Goal: Communication & Community: Share content

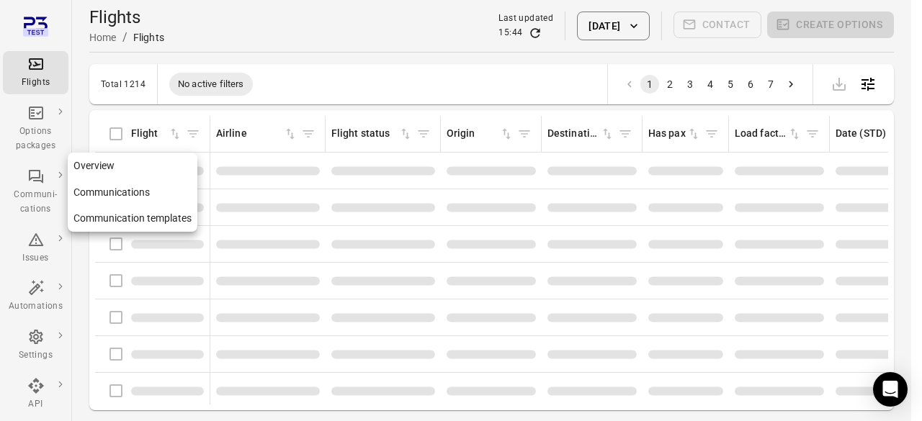
click at [39, 185] on div "Communi-cations" at bounding box center [36, 192] width 54 height 49
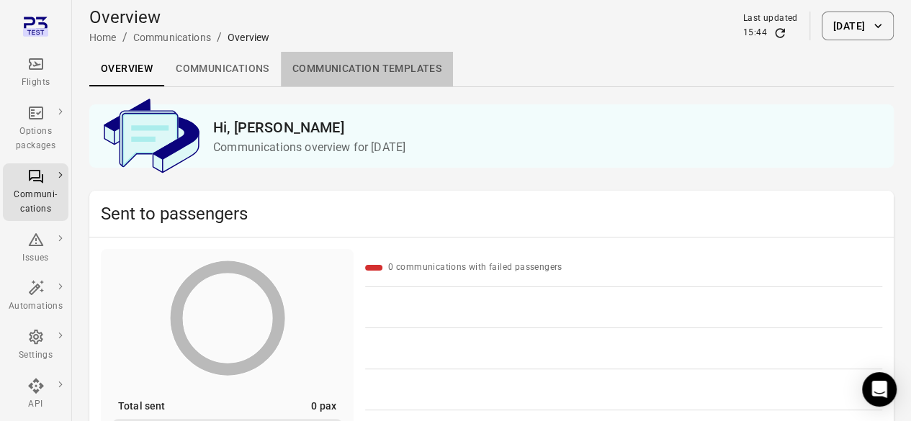
click at [323, 80] on link "Communication templates" at bounding box center [367, 69] width 172 height 35
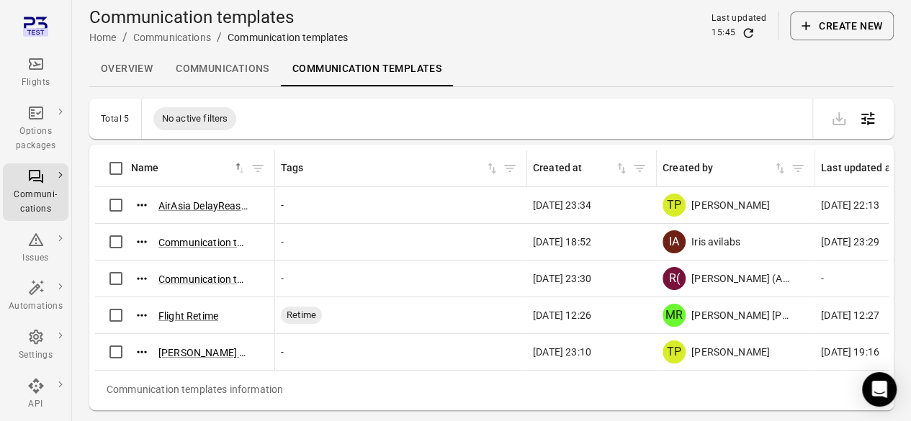
click at [37, 73] on div "Flights" at bounding box center [36, 72] width 54 height 35
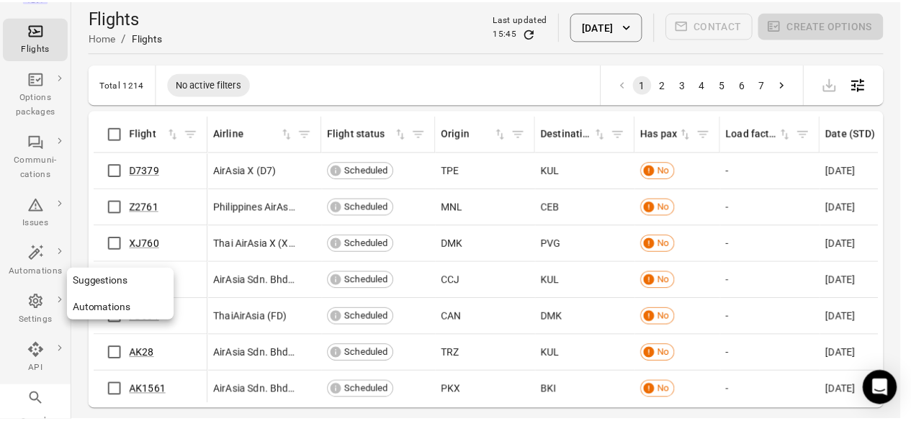
scroll to position [36, 0]
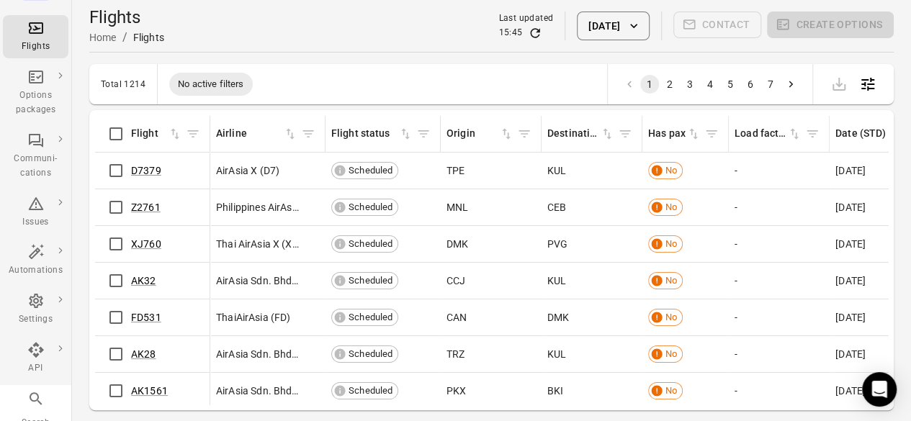
click at [44, 391] on icon "Main navigation" at bounding box center [35, 398] width 17 height 17
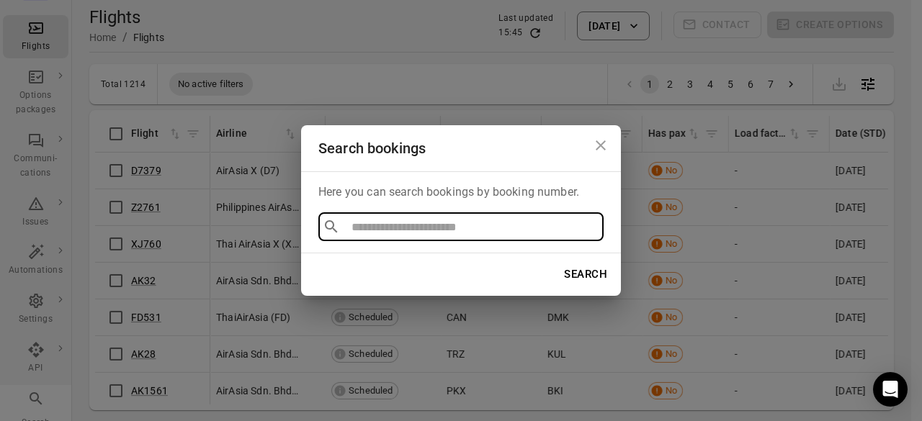
click at [363, 232] on input "text" at bounding box center [471, 227] width 251 height 20
type input "****"
click at [360, 256] on li "F223YB" at bounding box center [460, 260] width 285 height 26
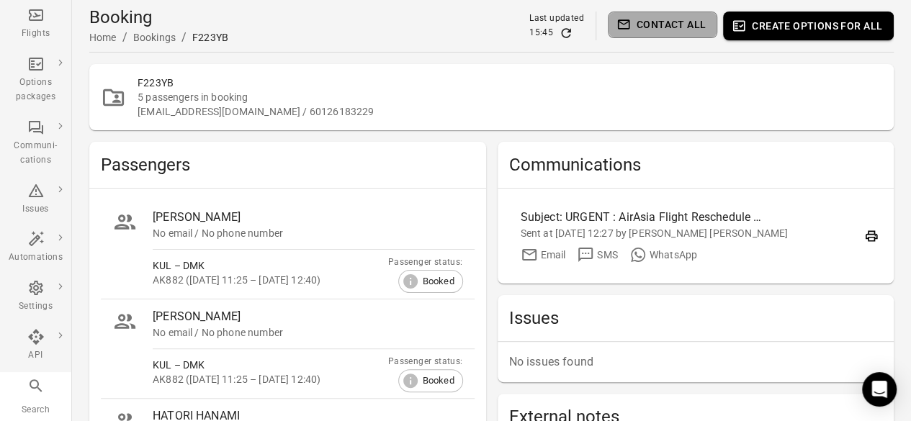
click at [645, 24] on button "Contact all" at bounding box center [662, 25] width 109 height 27
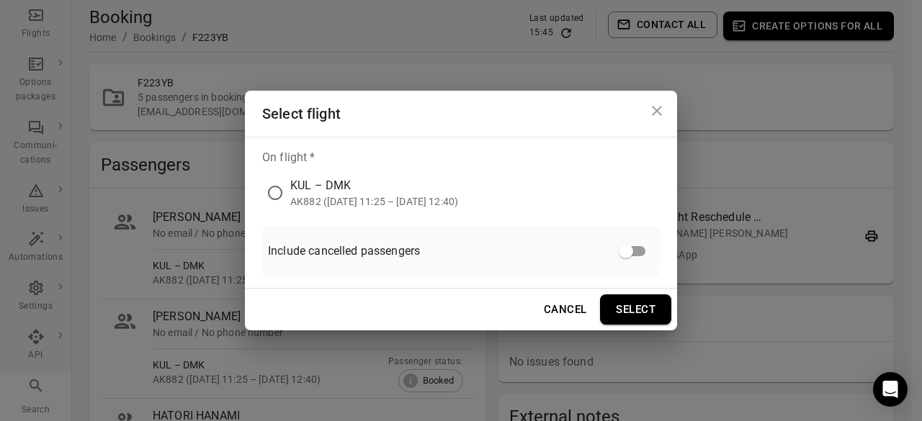
click at [454, 198] on div "AK882 ([DATE] 11:25 – [DATE] 12:40)" at bounding box center [374, 201] width 168 height 14
click at [619, 295] on button "Select" at bounding box center [635, 309] width 71 height 30
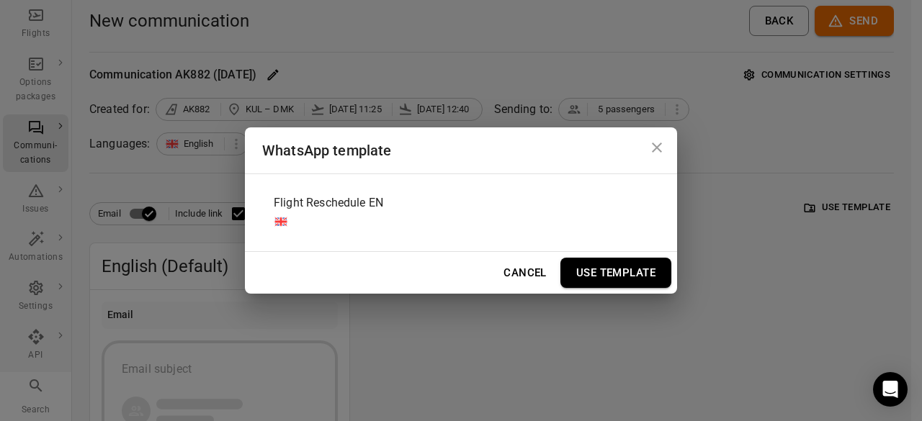
click at [424, 208] on div "Flight Reschedule EN" at bounding box center [460, 213] width 397 height 54
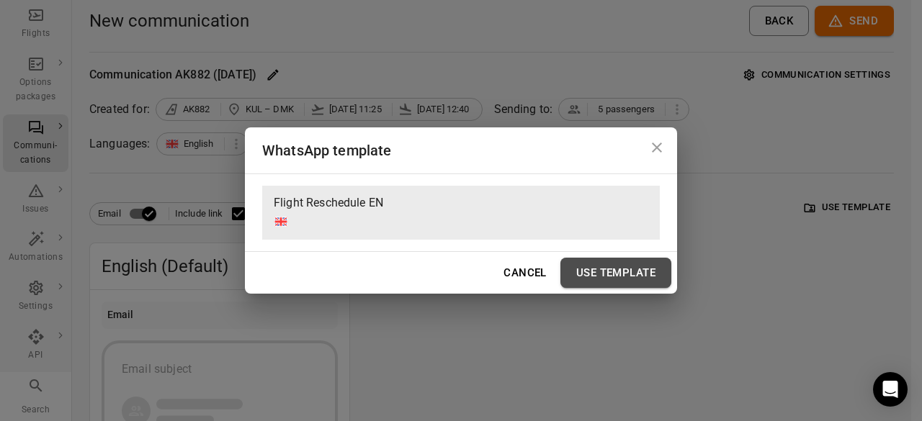
click at [575, 268] on button "Use Template" at bounding box center [615, 273] width 111 height 30
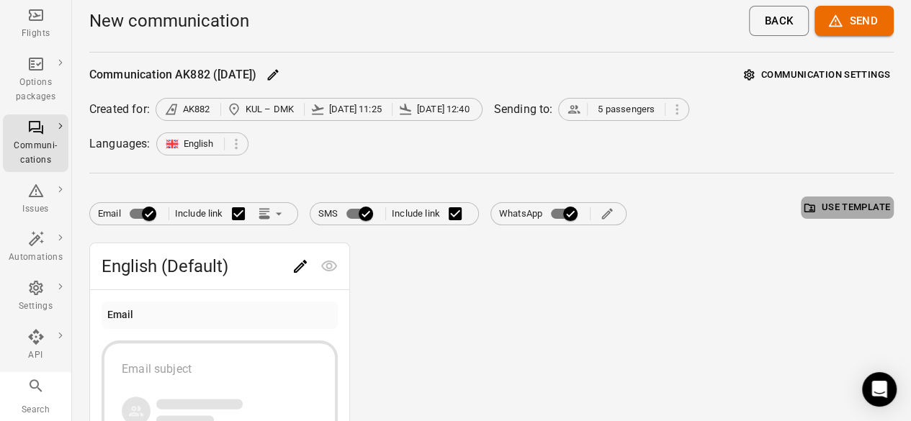
click at [824, 214] on button "Use template" at bounding box center [847, 208] width 93 height 22
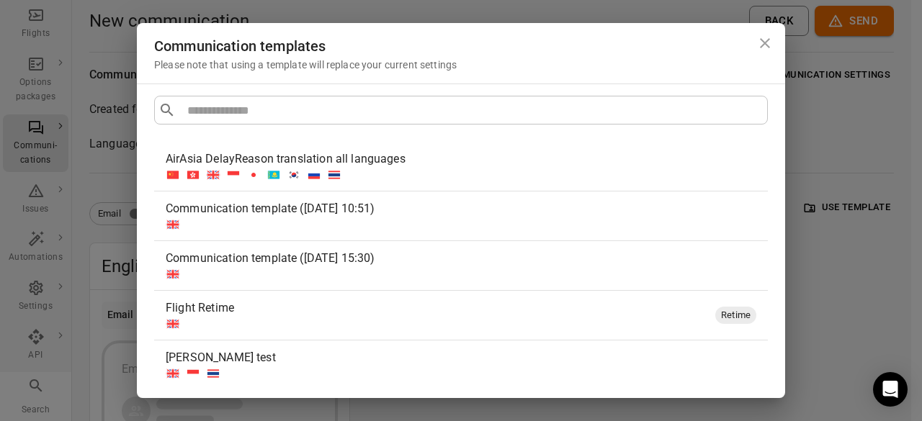
click at [404, 311] on div "Flight Retime" at bounding box center [438, 308] width 544 height 17
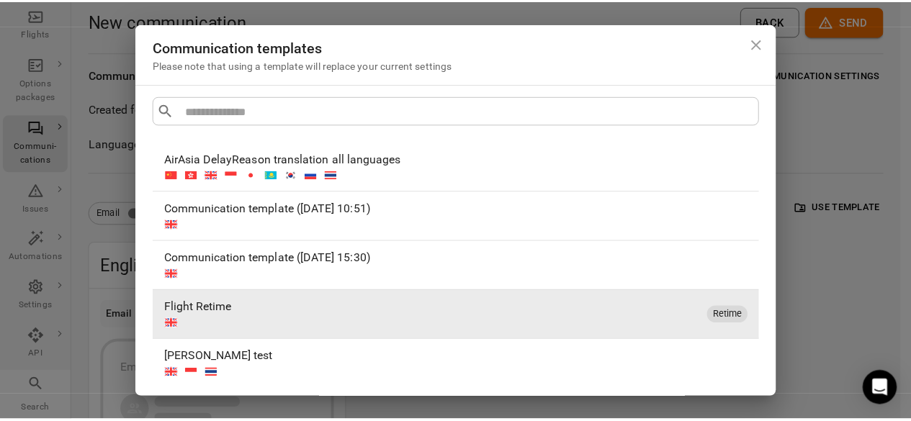
scroll to position [49, 0]
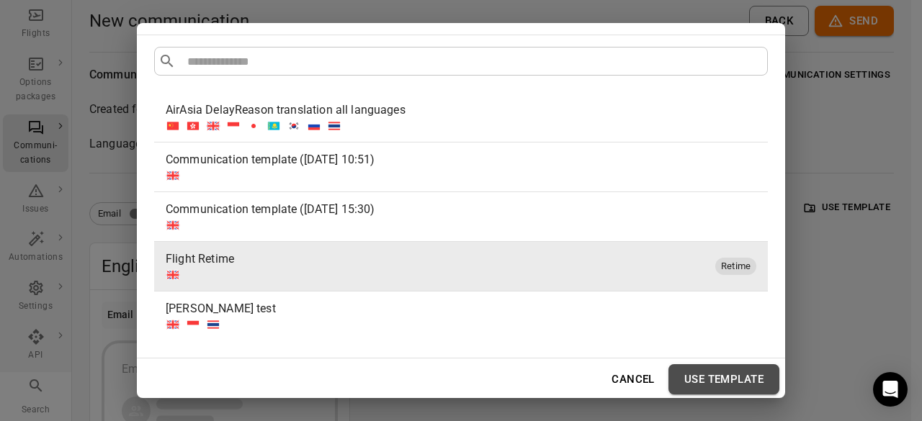
click at [687, 382] on button "Use template" at bounding box center [723, 379] width 111 height 30
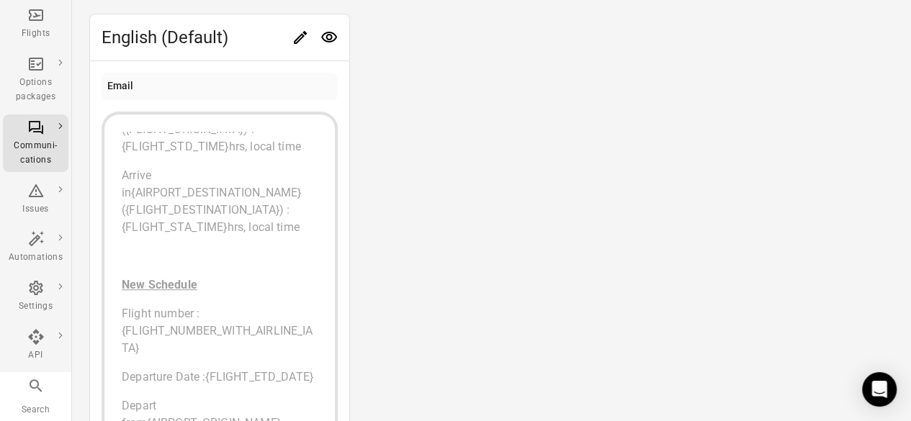
scroll to position [0, 0]
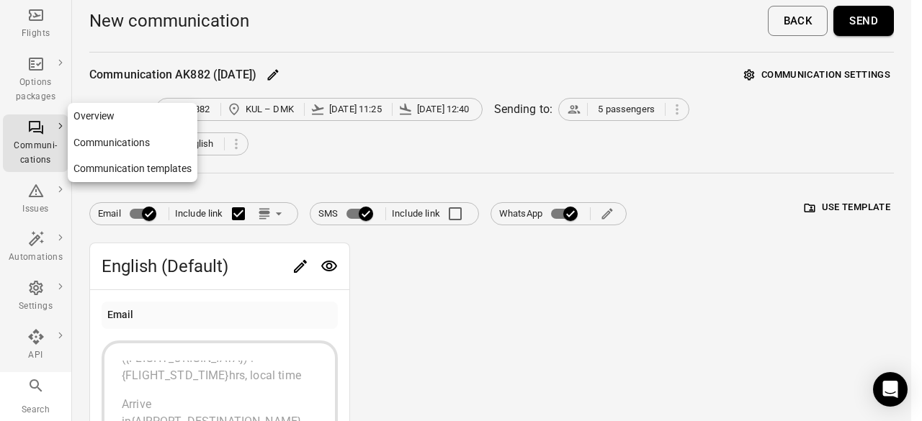
click at [97, 109] on link "Overview" at bounding box center [133, 116] width 130 height 27
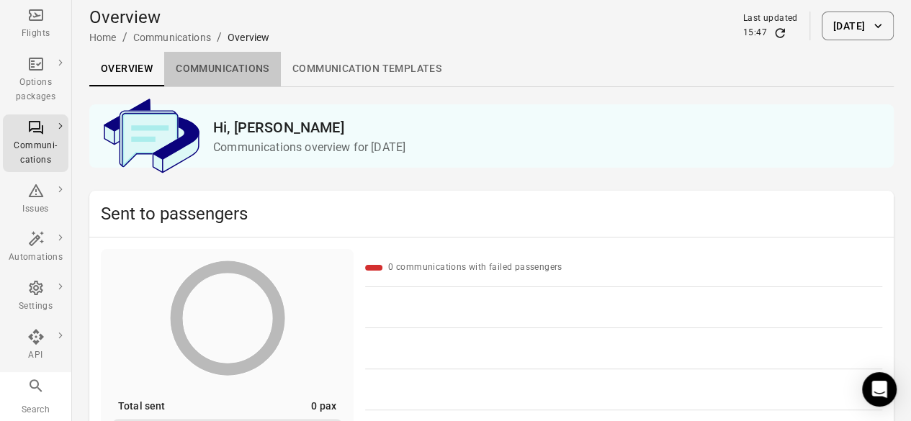
click at [218, 67] on link "Communications" at bounding box center [222, 69] width 117 height 35
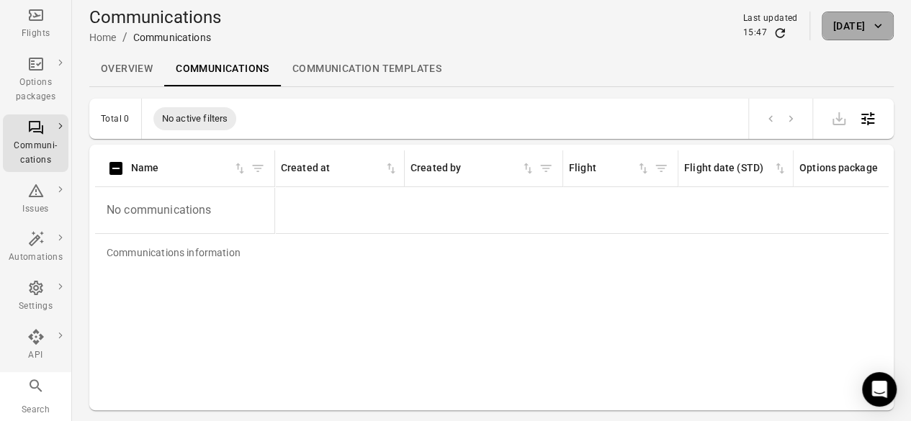
click at [842, 26] on button "[DATE]" at bounding box center [858, 26] width 72 height 29
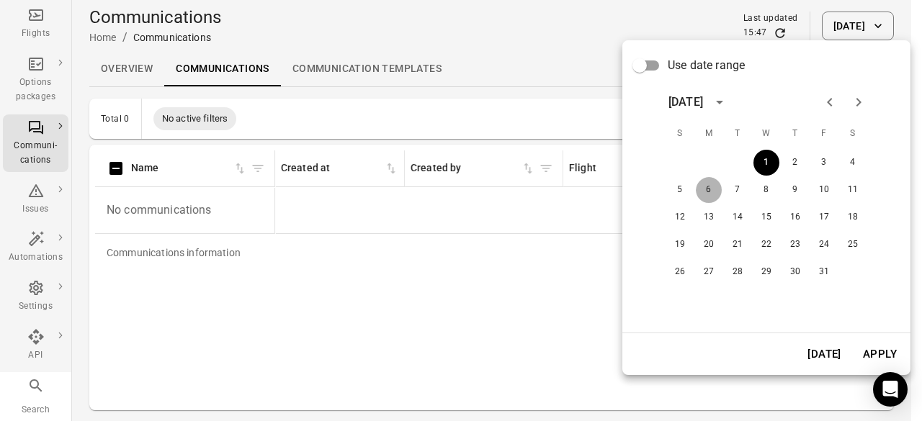
click at [708, 193] on button "6" at bounding box center [709, 190] width 26 height 26
click at [881, 362] on button "Apply" at bounding box center [880, 354] width 50 height 30
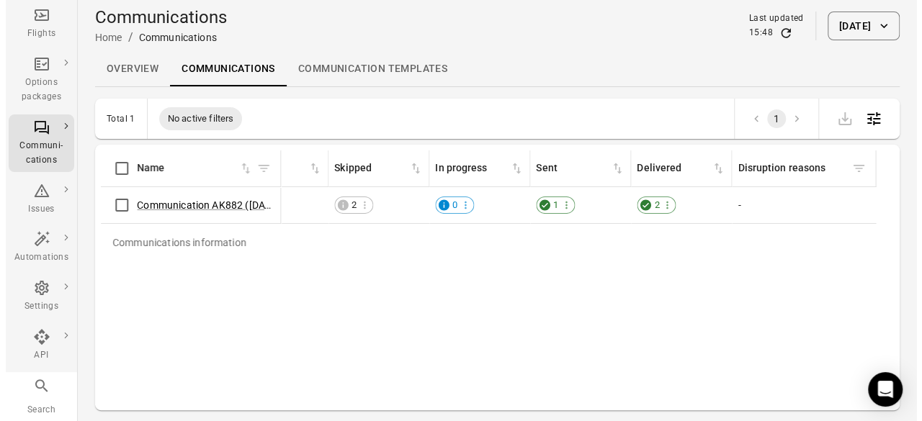
scroll to position [0, 870]
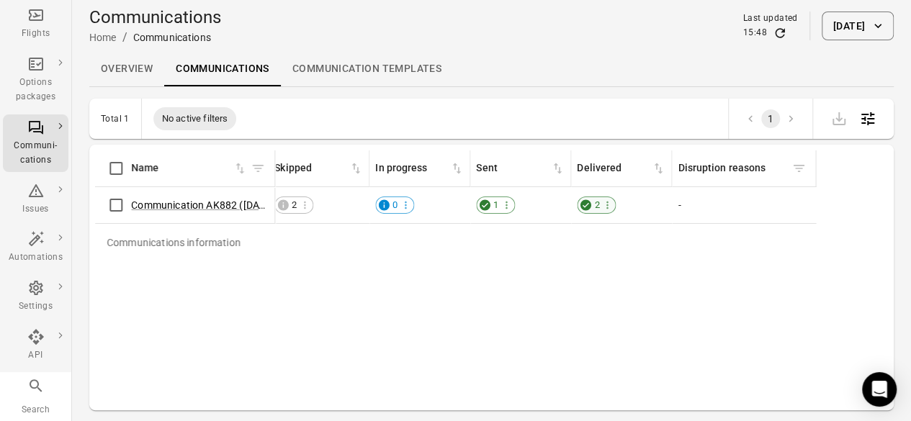
click at [591, 203] on span "2" at bounding box center [596, 205] width 15 height 14
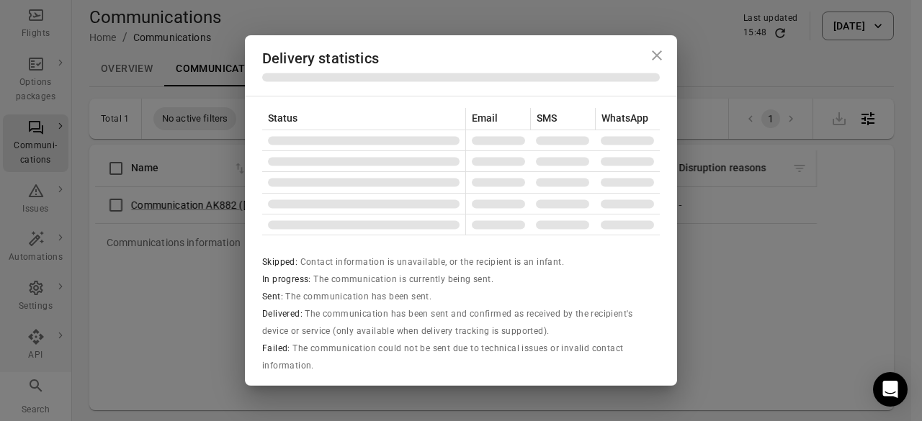
click at [591, 203] on td "Communication delivery statistics" at bounding box center [562, 203] width 65 height 21
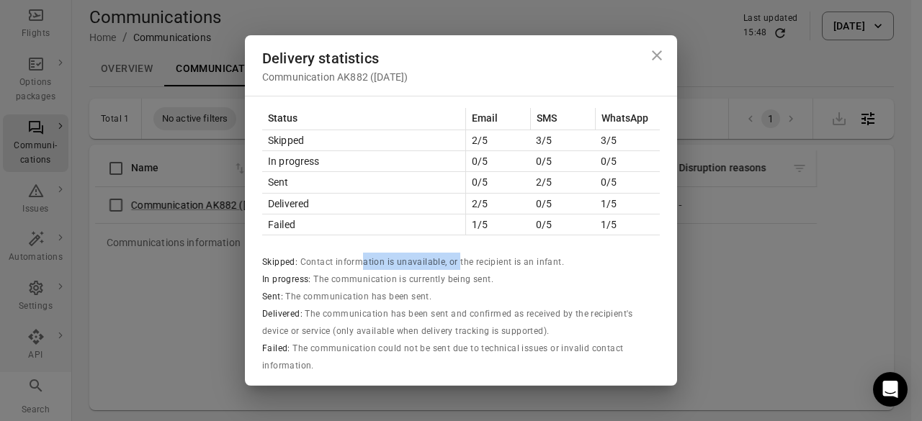
drag, startPoint x: 357, startPoint y: 264, endPoint x: 457, endPoint y: 264, distance: 100.1
click at [457, 264] on span "Contact information is unavailable, or the recipient is an infant." at bounding box center [432, 262] width 264 height 10
drag, startPoint x: 609, startPoint y: 138, endPoint x: 552, endPoint y: 142, distance: 57.8
click at [552, 142] on tr "Skipped 2/5 3/5 3/5" at bounding box center [460, 140] width 397 height 21
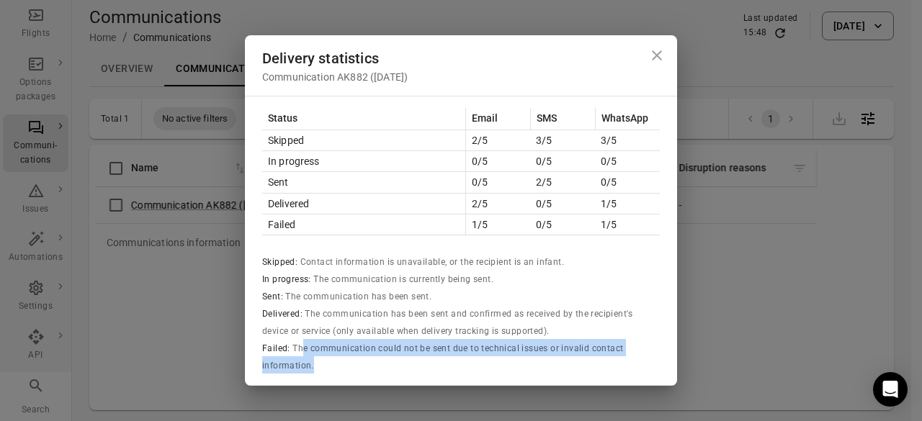
drag, startPoint x: 300, startPoint y: 351, endPoint x: 337, endPoint y: 377, distance: 45.5
click at [337, 377] on div "Status Email SMS WhatsApp Skipped 2/5 3/5 3/5 In progress 0/5 0/5 0/5 Sent 0/5 …" at bounding box center [461, 240] width 432 height 289
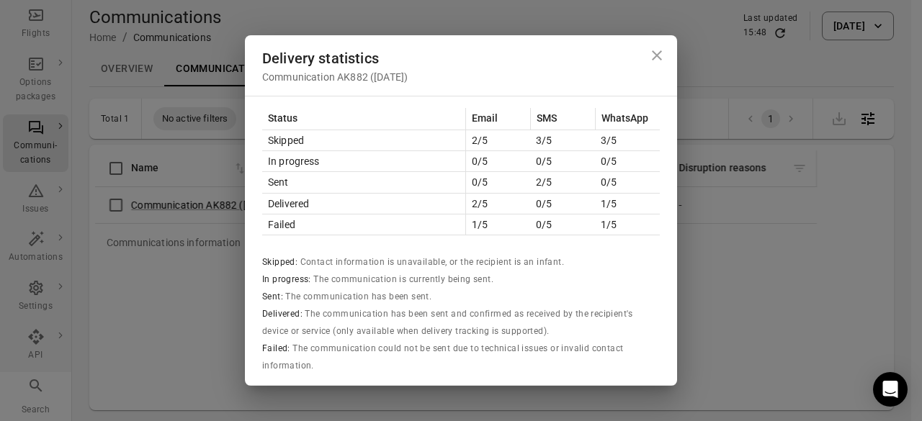
click at [773, 239] on div "Delivery statistics Communication AK882 ([DATE]) Status Email SMS WhatsApp Skip…" at bounding box center [461, 210] width 922 height 421
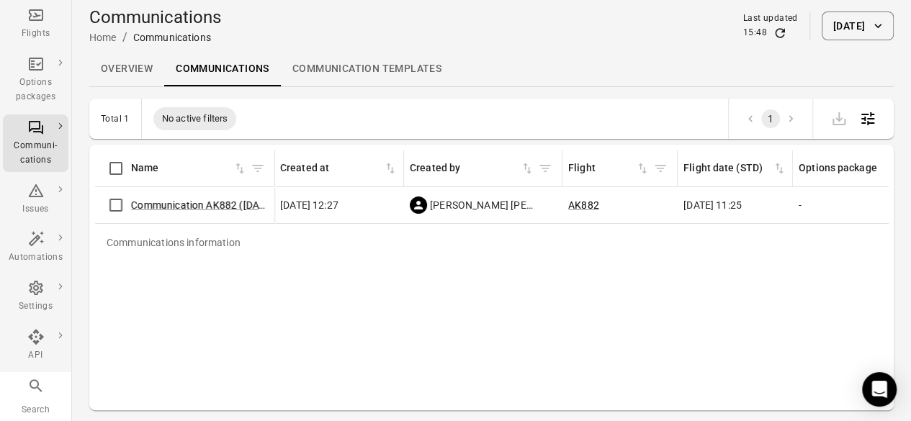
scroll to position [0, 1]
click at [240, 204] on link "Communication AK882 ([DATE])" at bounding box center [203, 205] width 145 height 12
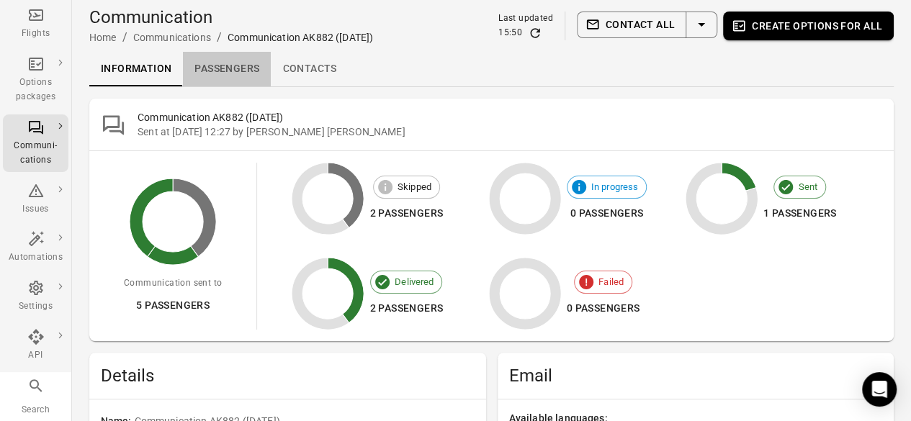
click at [220, 60] on link "Passengers" at bounding box center [227, 69] width 88 height 35
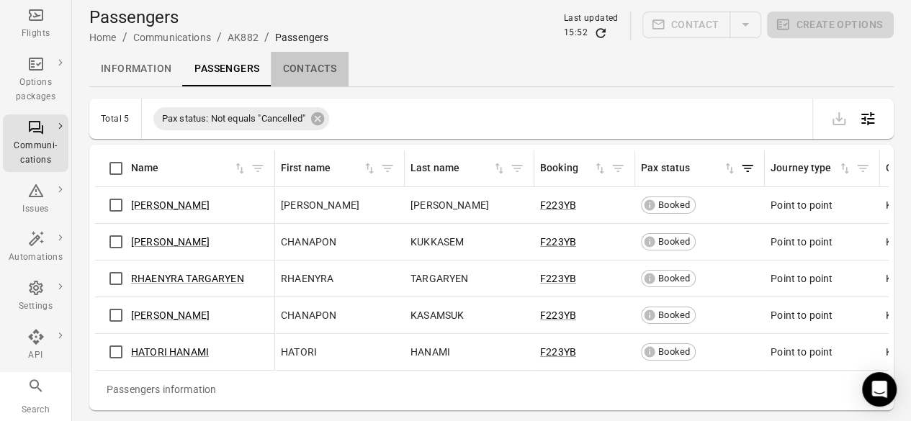
click at [306, 68] on link "Contacts" at bounding box center [309, 69] width 77 height 35
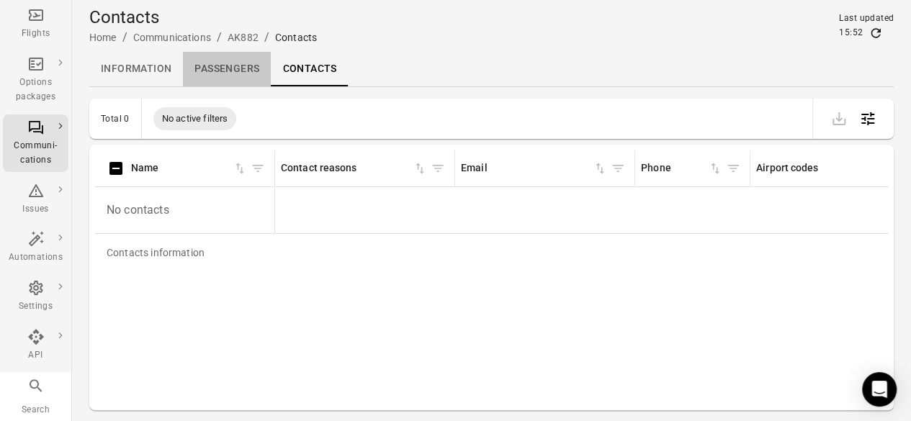
click at [230, 63] on link "Passengers" at bounding box center [227, 69] width 88 height 35
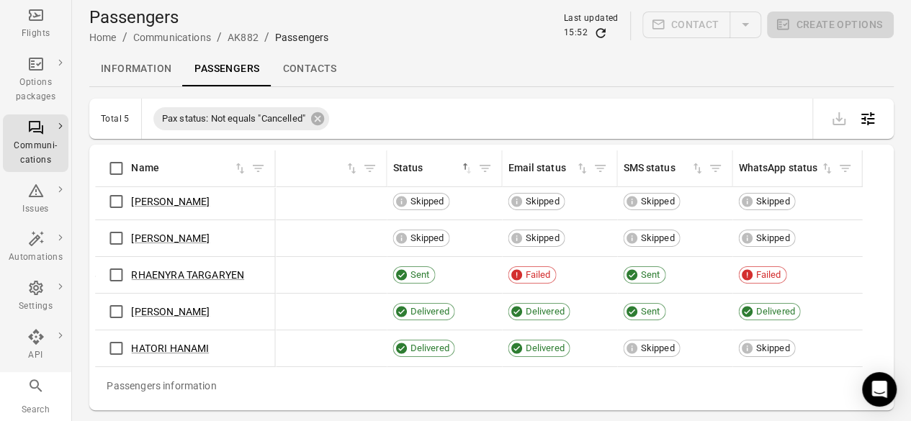
scroll to position [13, 1185]
click at [763, 307] on span "Delivered" at bounding box center [774, 312] width 49 height 14
click at [768, 305] on span "Delivered" at bounding box center [774, 312] width 49 height 14
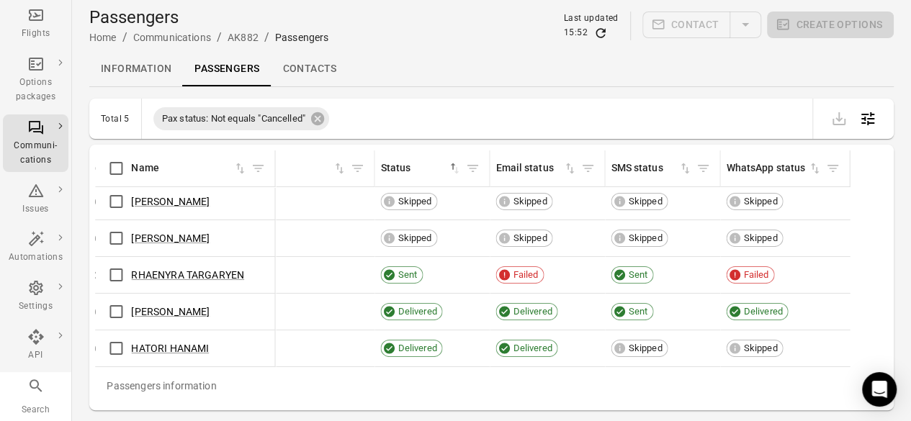
scroll to position [13, 1166]
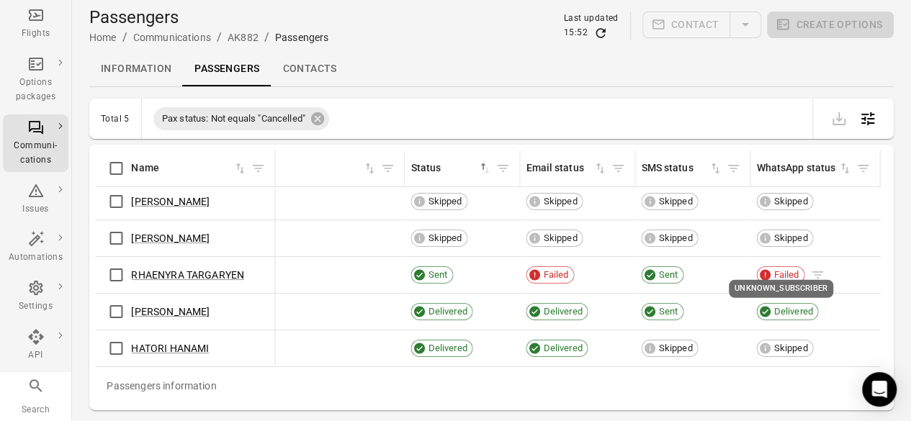
click at [772, 268] on span "Failed" at bounding box center [785, 275] width 35 height 14
click at [486, 64] on div "Information Passengers Contacts" at bounding box center [491, 69] width 804 height 35
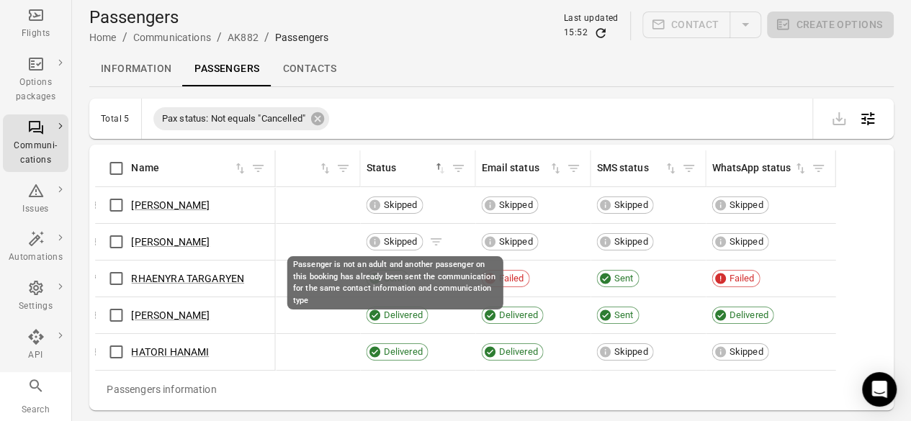
scroll to position [0, 1210]
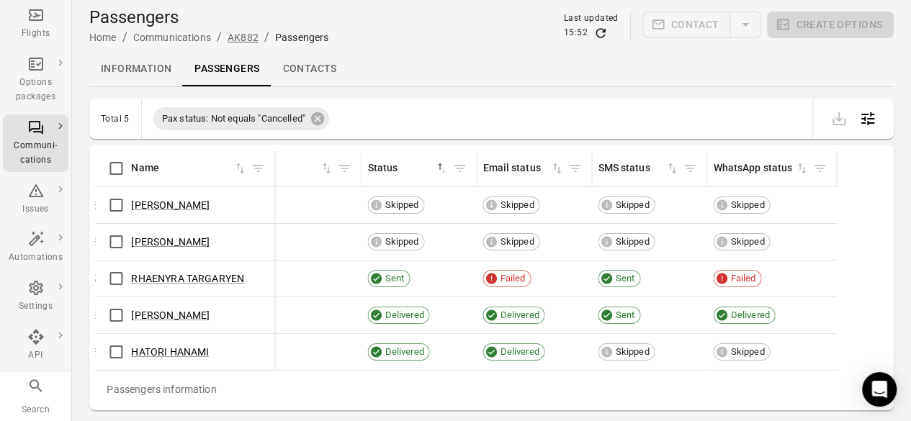
click at [248, 39] on link "AK882" at bounding box center [243, 38] width 31 height 12
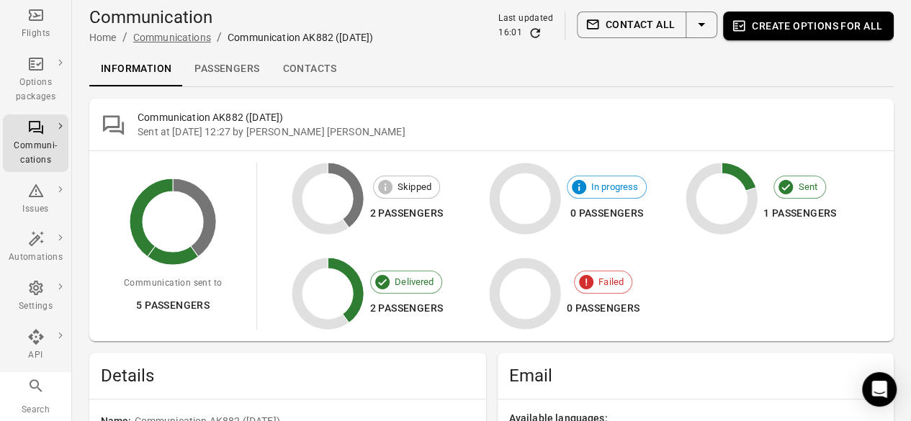
click at [184, 39] on link "Communications" at bounding box center [172, 38] width 78 height 12
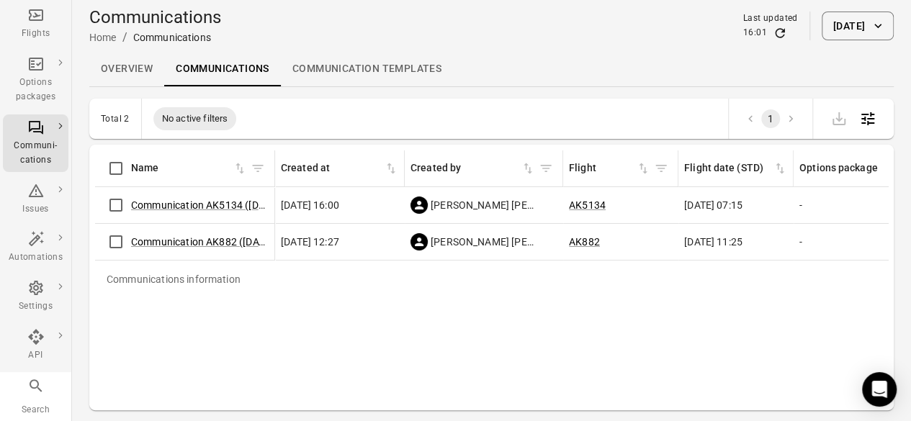
click at [395, 67] on link "Communication templates" at bounding box center [367, 69] width 172 height 35
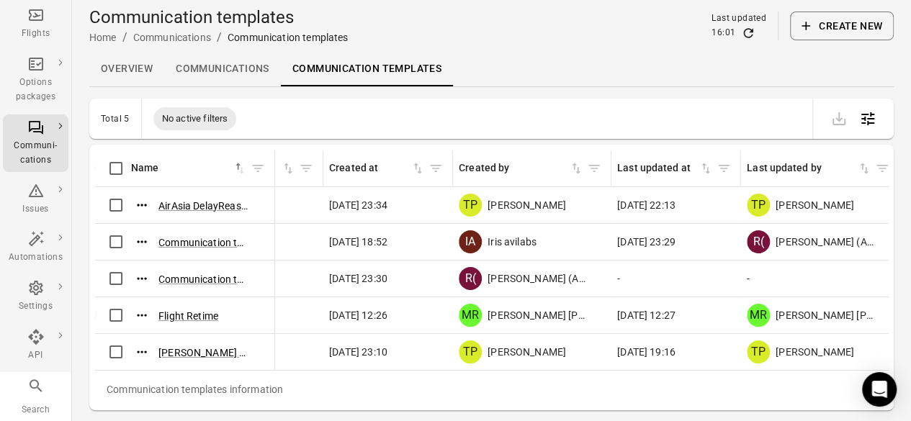
scroll to position [0, 57]
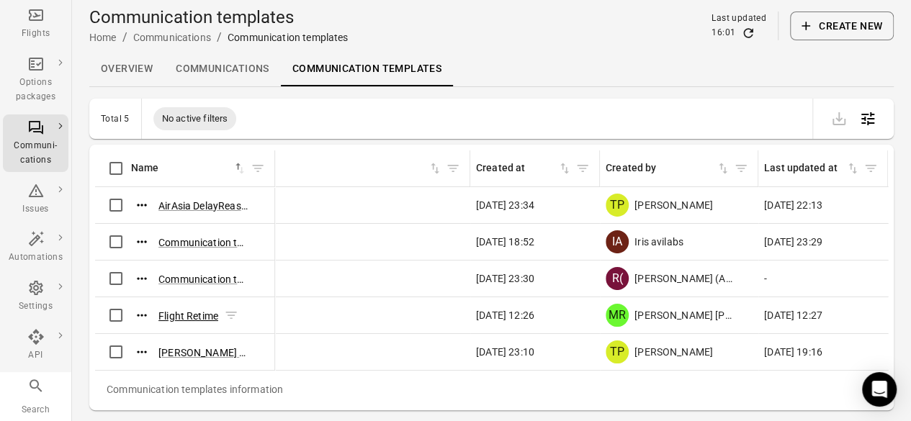
click at [168, 318] on button "Flight Retime" at bounding box center [188, 316] width 60 height 14
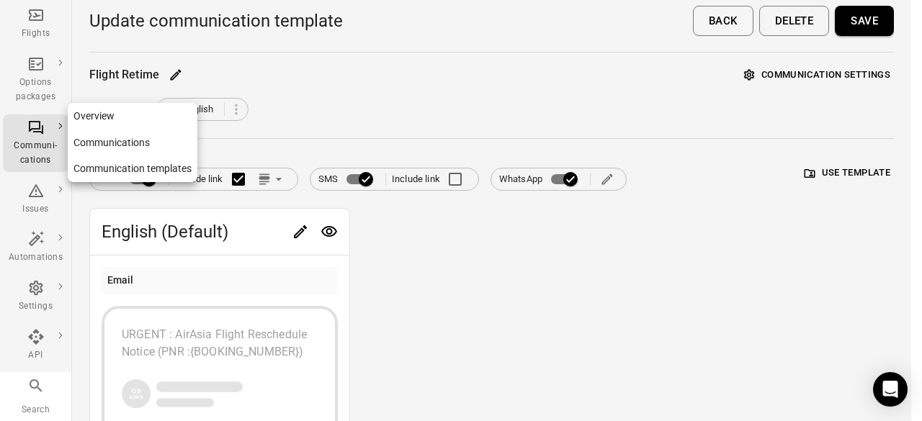
click at [99, 135] on link "Communications" at bounding box center [133, 143] width 130 height 27
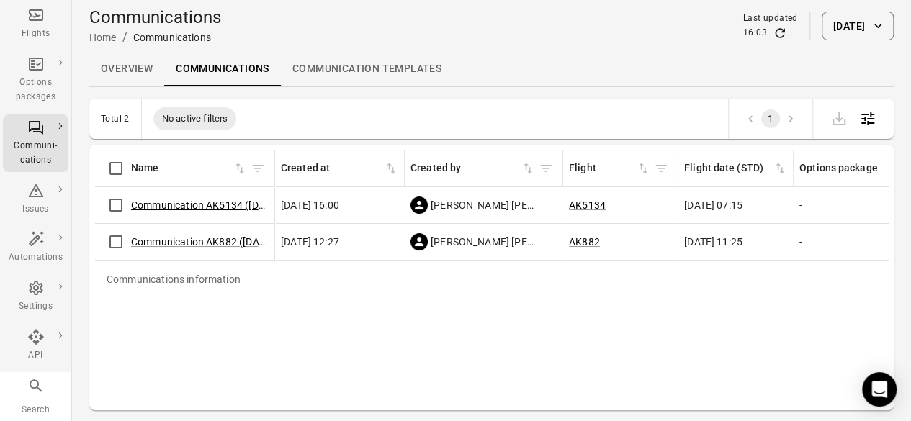
click at [225, 207] on link "Communication AK5134 ([DATE])" at bounding box center [206, 205] width 151 height 12
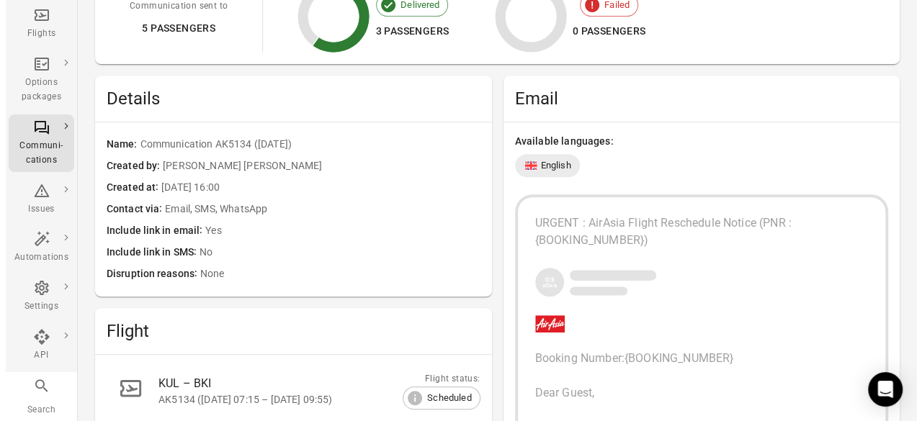
scroll to position [287, 0]
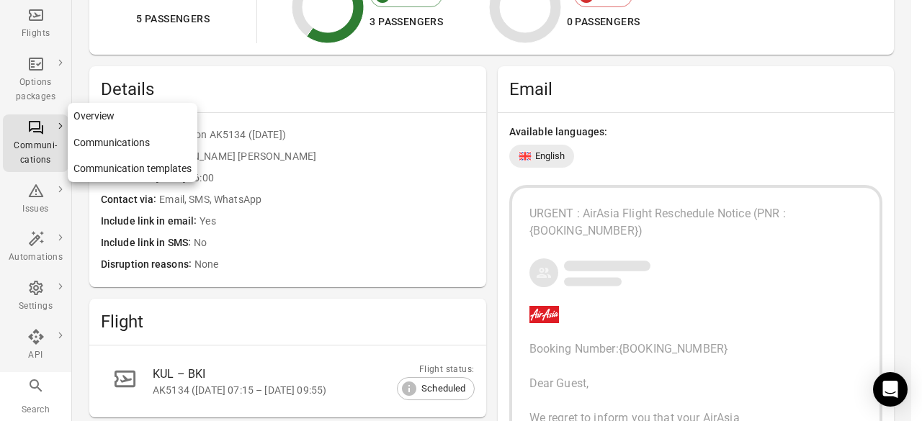
click at [24, 139] on div "Communi-cations" at bounding box center [36, 153] width 54 height 29
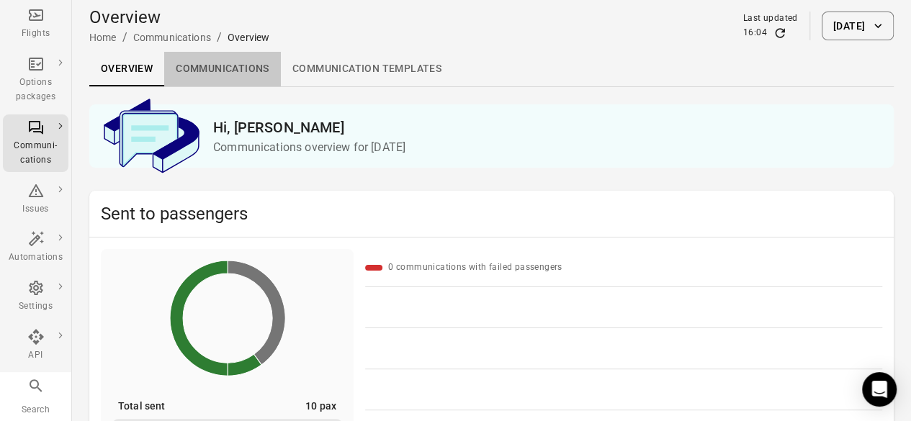
click at [249, 74] on link "Communications" at bounding box center [222, 69] width 117 height 35
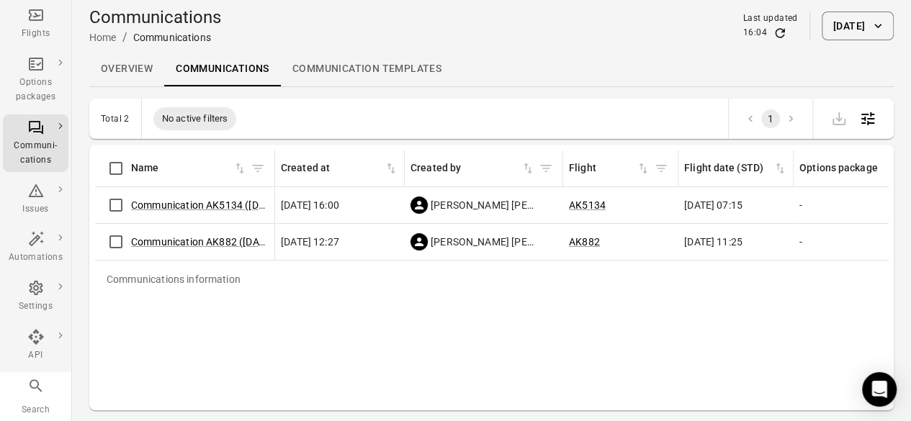
scroll to position [18, 0]
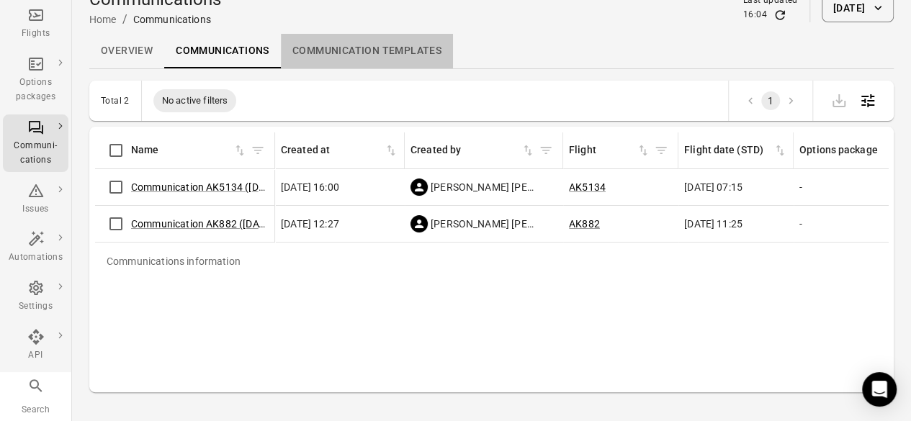
click at [365, 45] on link "Communication templates" at bounding box center [367, 51] width 172 height 35
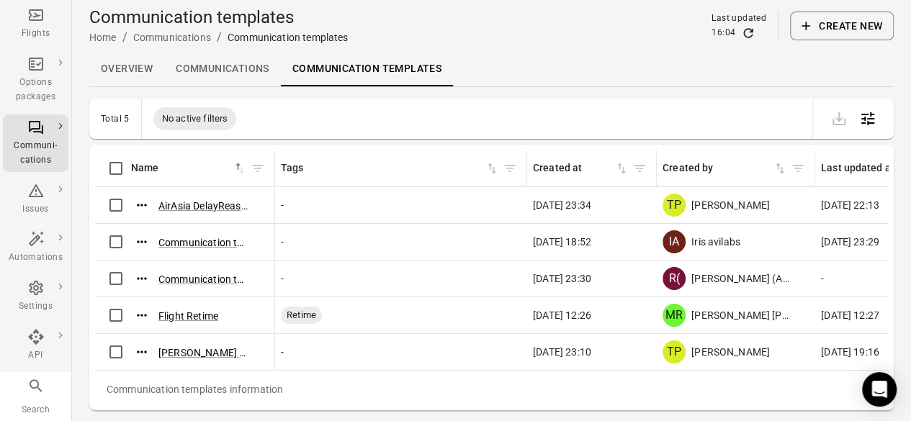
scroll to position [13, 0]
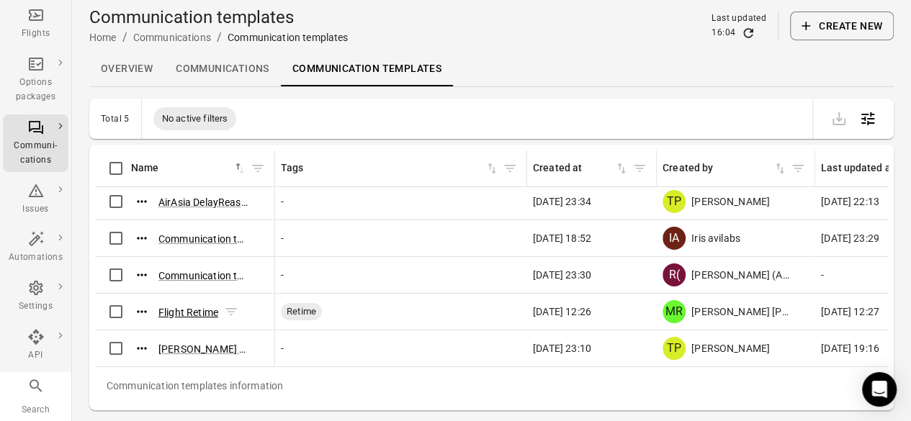
click at [187, 305] on button "Flight Retime" at bounding box center [188, 312] width 60 height 14
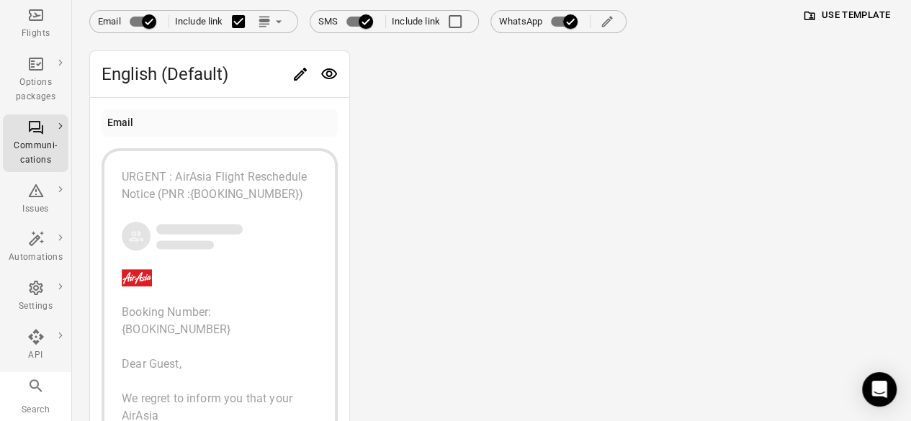
scroll to position [157, 0]
click at [295, 73] on icon "Edit" at bounding box center [300, 74] width 17 height 17
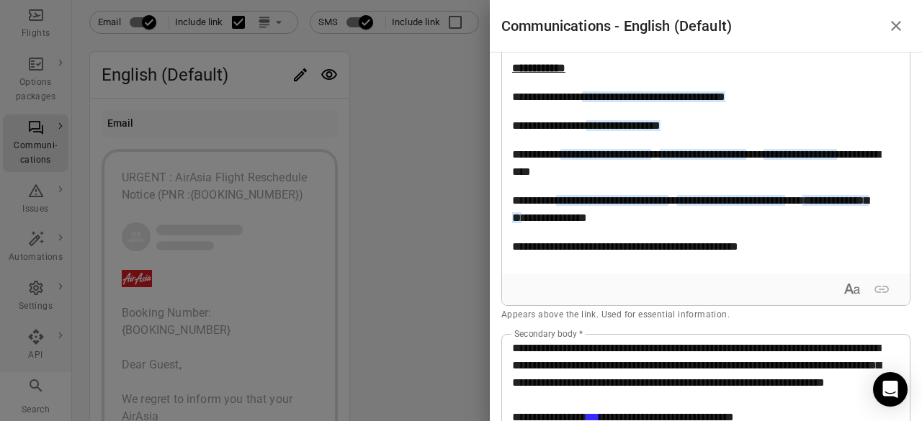
scroll to position [495, 0]
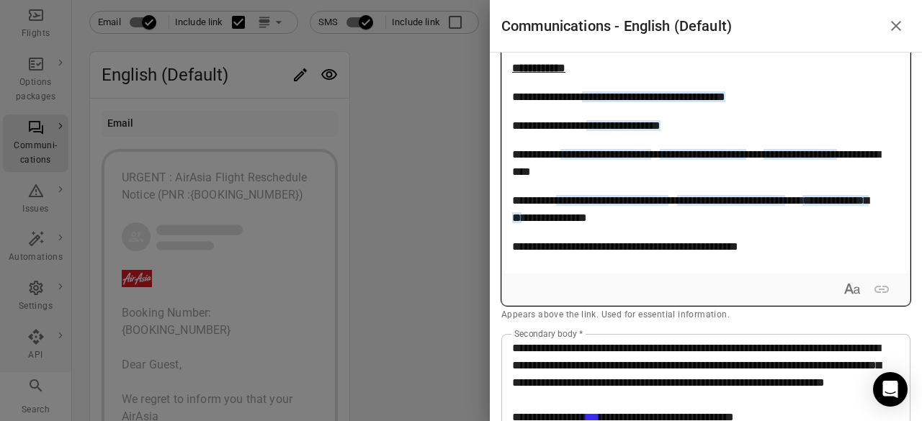
click at [618, 177] on span "**********" at bounding box center [696, 163] width 368 height 28
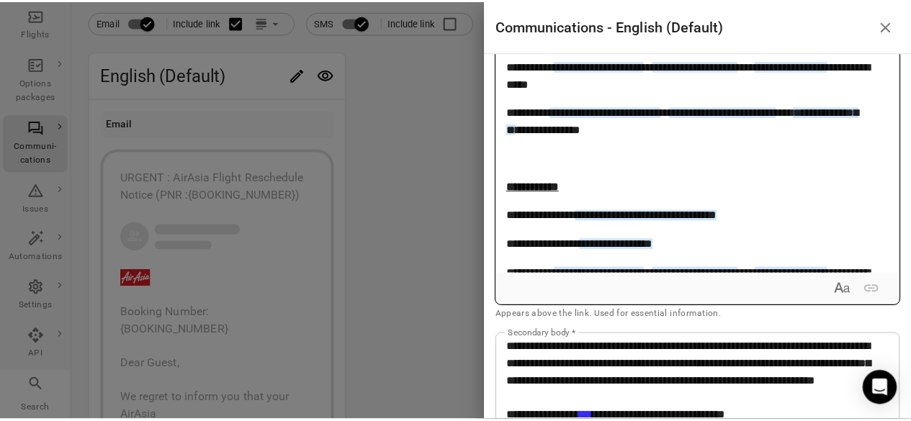
scroll to position [228, 0]
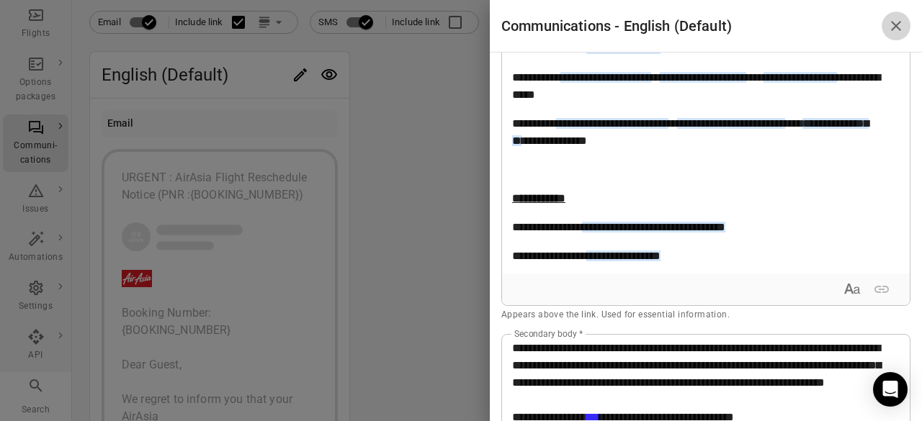
click at [894, 22] on icon "Close drawer" at bounding box center [895, 25] width 17 height 17
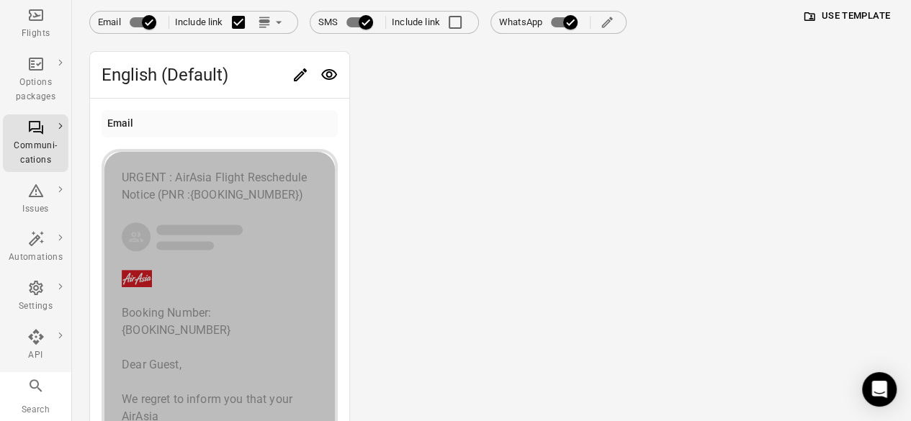
click at [222, 337] on span "{BOOKING_NUMBER}" at bounding box center [176, 330] width 109 height 14
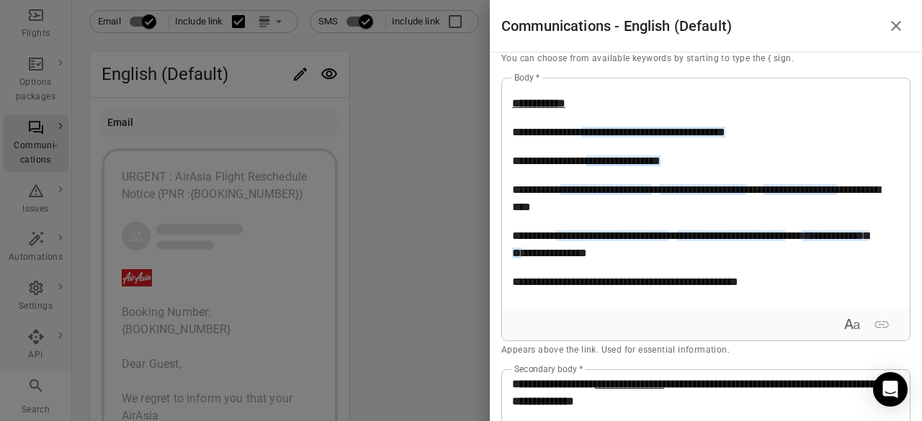
scroll to position [410, 0]
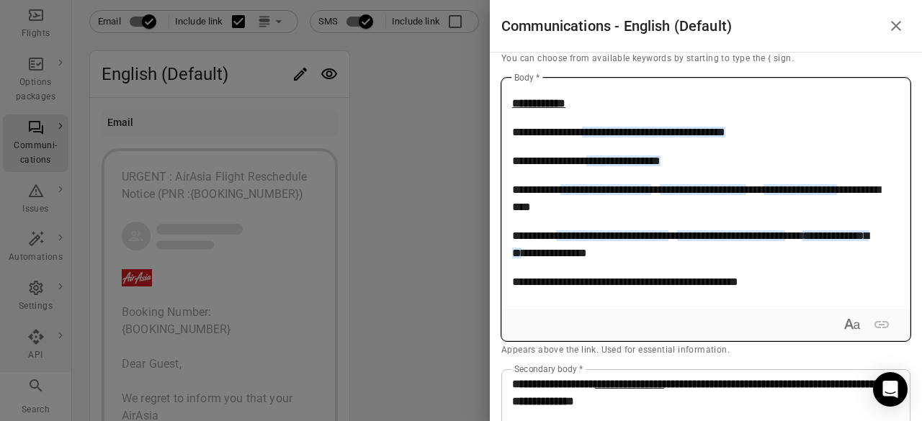
click at [622, 206] on span "**********" at bounding box center [696, 198] width 368 height 28
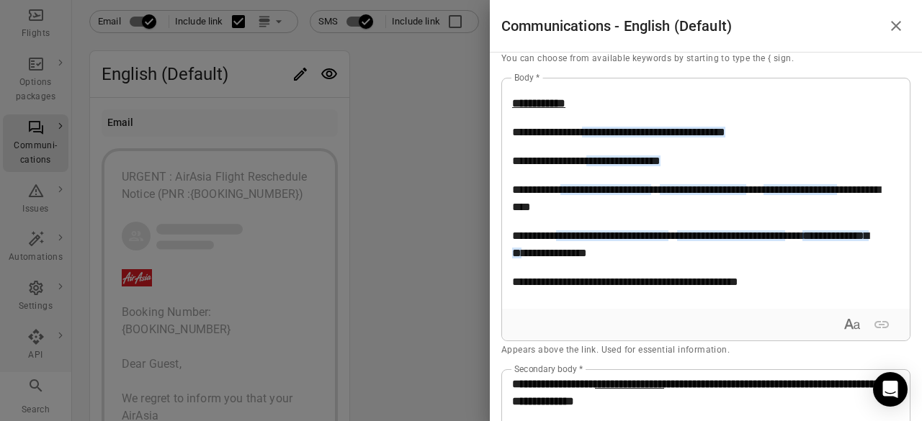
click at [467, 346] on div at bounding box center [461, 210] width 922 height 421
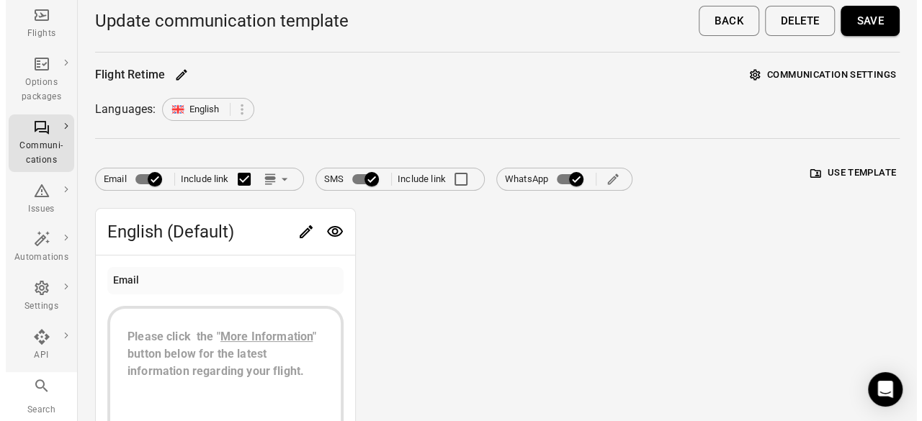
scroll to position [287, 0]
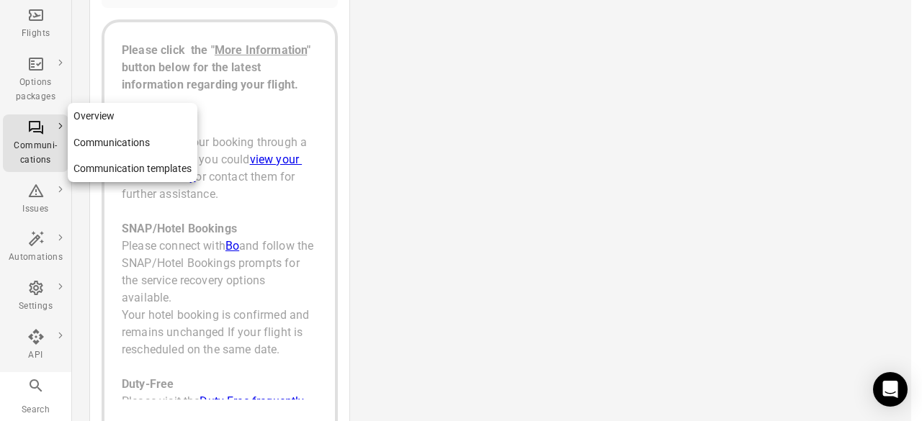
click at [39, 130] on icon "Main navigation" at bounding box center [35, 127] width 17 height 17
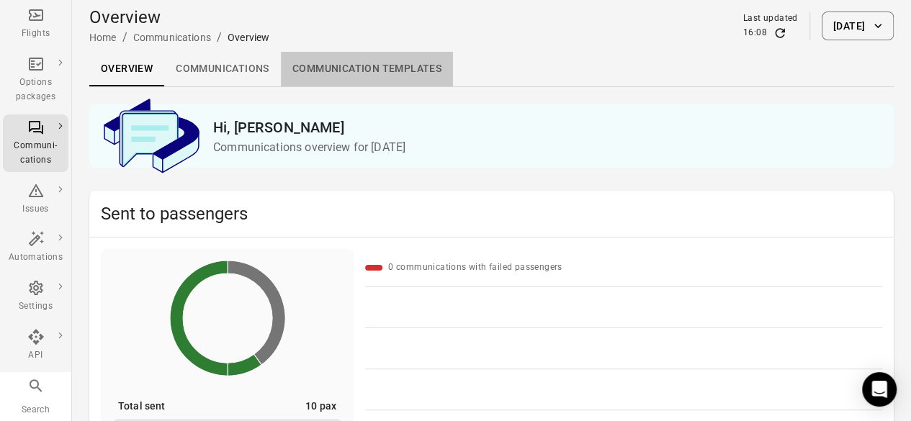
click at [354, 71] on link "Communication templates" at bounding box center [367, 69] width 172 height 35
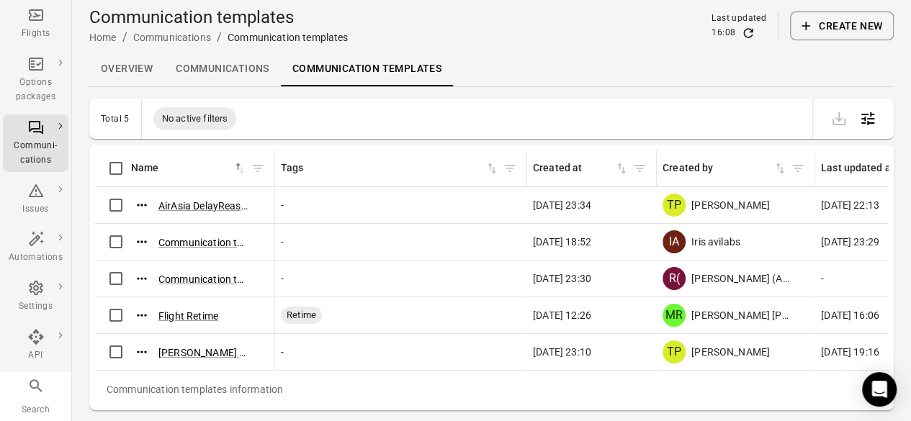
scroll to position [13, 0]
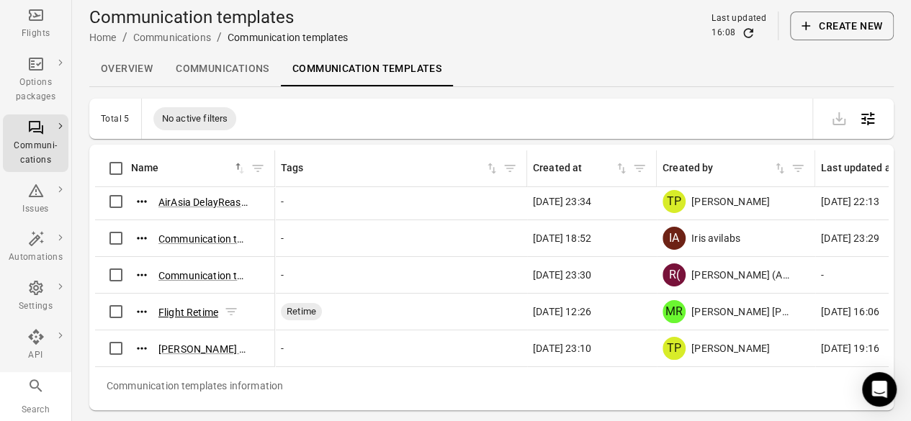
click at [187, 305] on button "Flight Retime" at bounding box center [188, 312] width 60 height 14
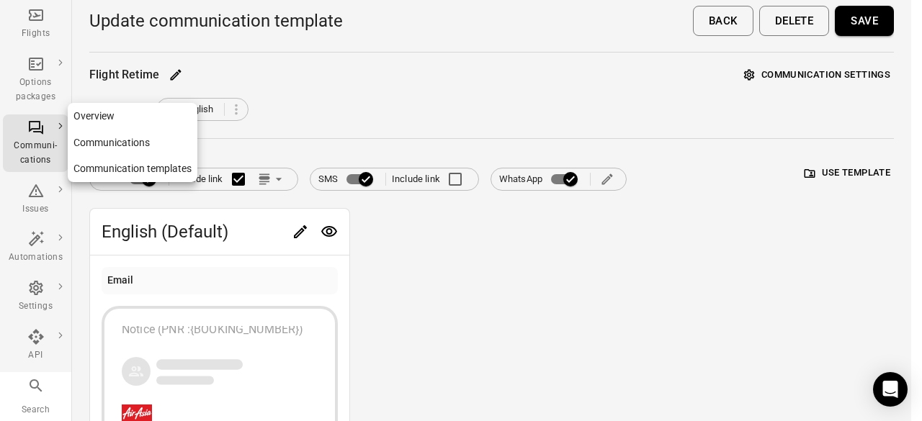
click at [135, 163] on link "Communication templates" at bounding box center [133, 169] width 130 height 27
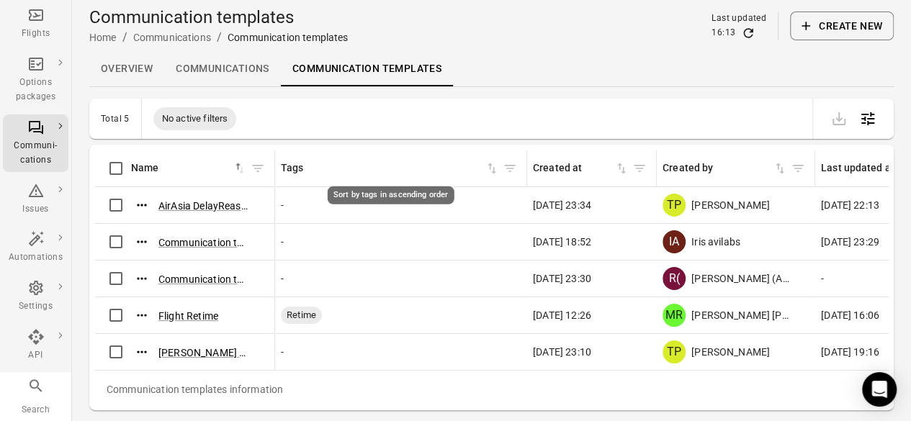
scroll to position [13, 0]
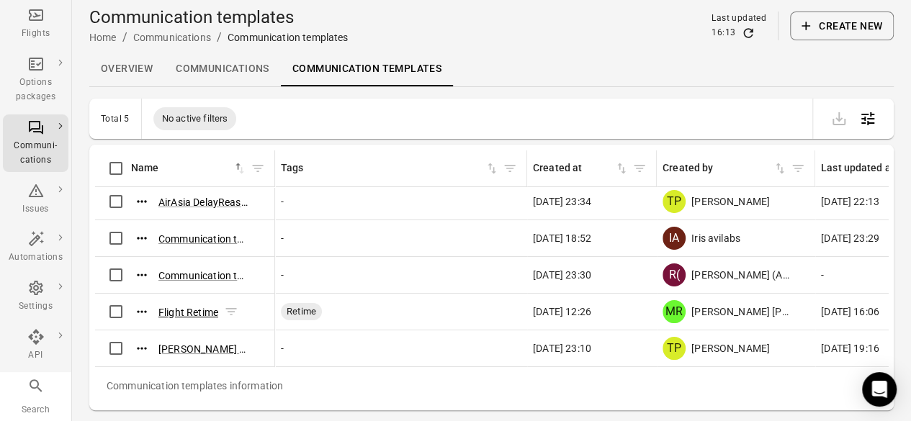
click at [215, 305] on button "Flight Retime" at bounding box center [188, 312] width 60 height 14
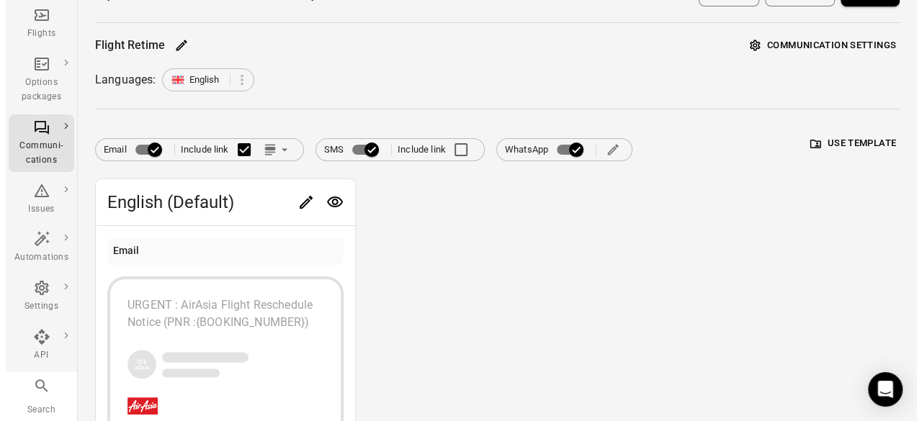
scroll to position [29, 0]
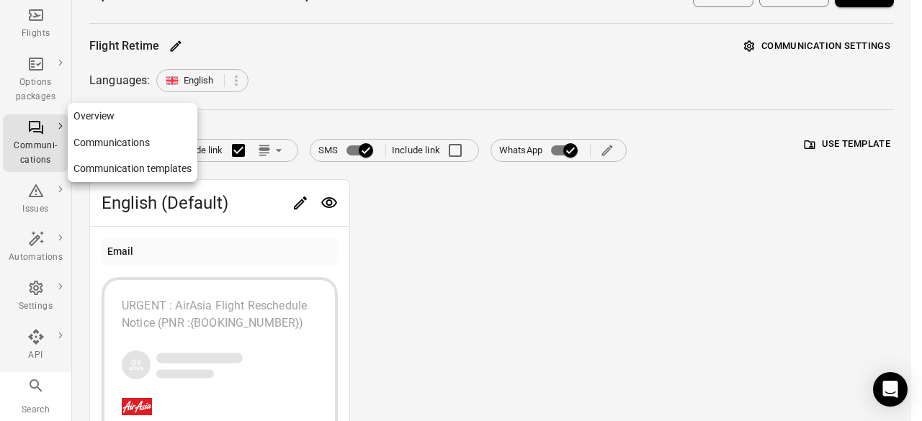
click at [135, 108] on link "Overview" at bounding box center [133, 116] width 130 height 27
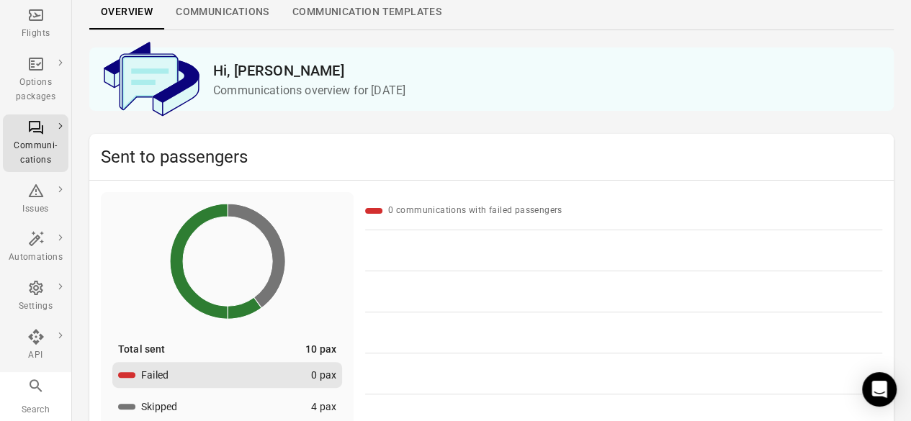
scroll to position [56, 0]
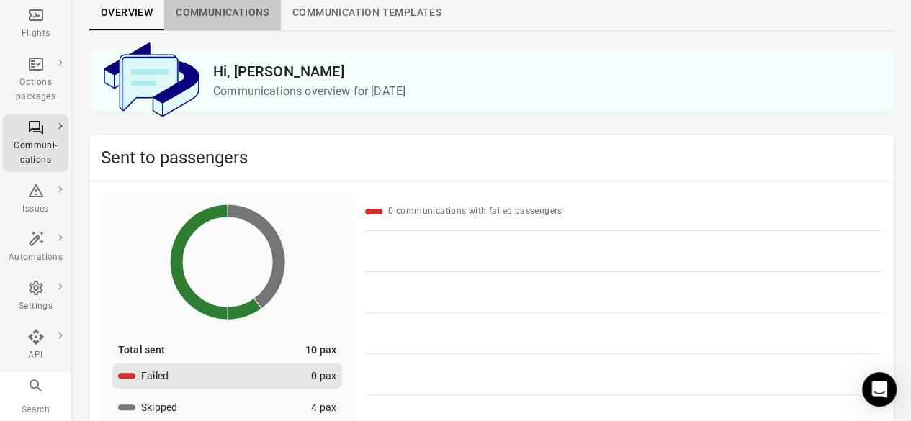
click at [218, 12] on link "Communications" at bounding box center [222, 13] width 117 height 35
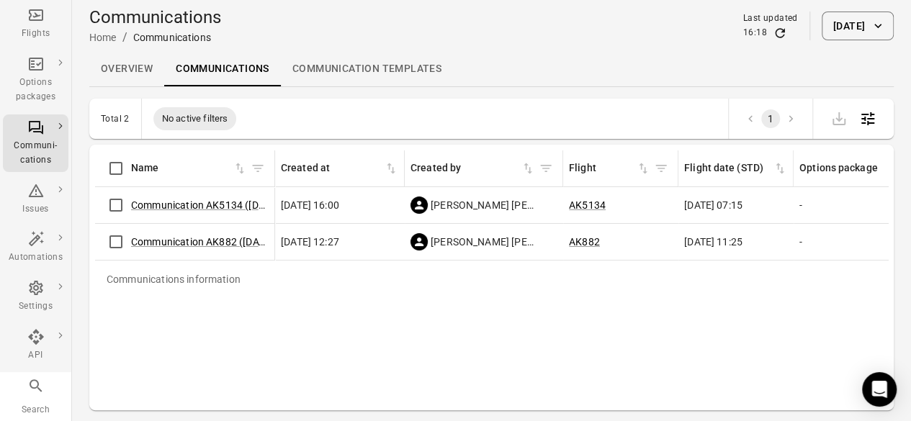
click at [292, 322] on div "Communications information Name Created at Created by Flight Flight date (STD) …" at bounding box center [491, 277] width 793 height 254
click at [443, 351] on div "Communications information Name Created at Created by Flight Flight date (STD) …" at bounding box center [491, 277] width 793 height 254
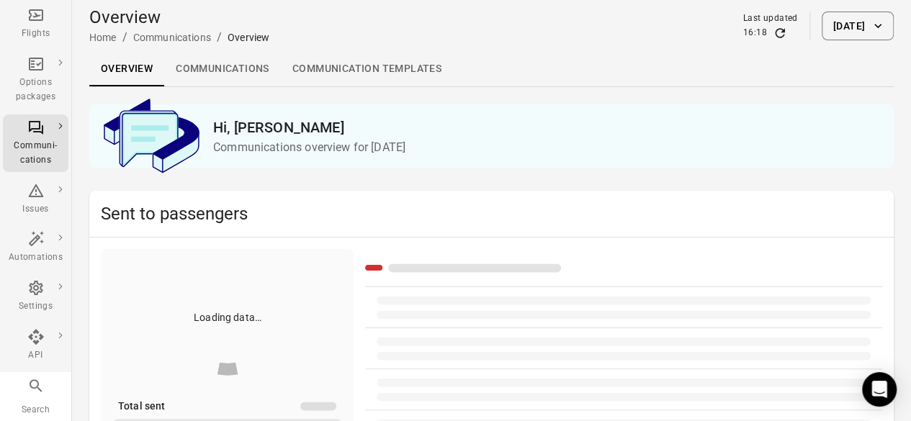
scroll to position [56, 0]
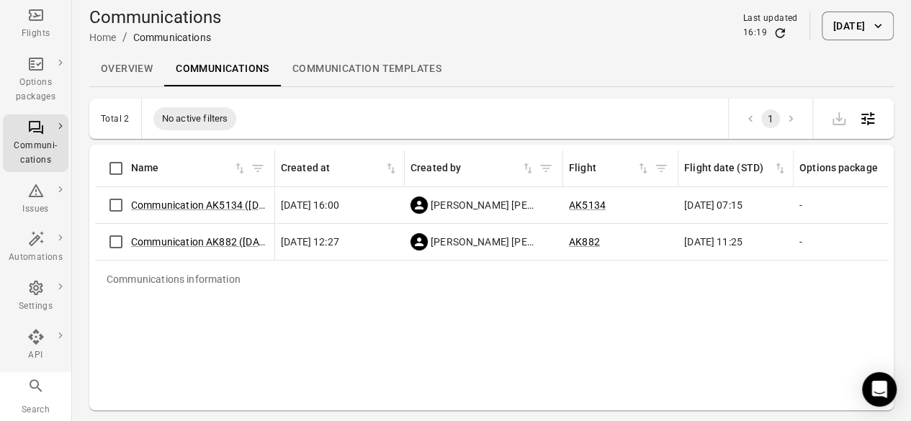
click at [425, 349] on div "Communications information Name Created at Created by Flight Flight date (STD) …" at bounding box center [491, 277] width 793 height 254
click at [255, 244] on link "Communication AK882 ([DATE])" at bounding box center [203, 242] width 145 height 12
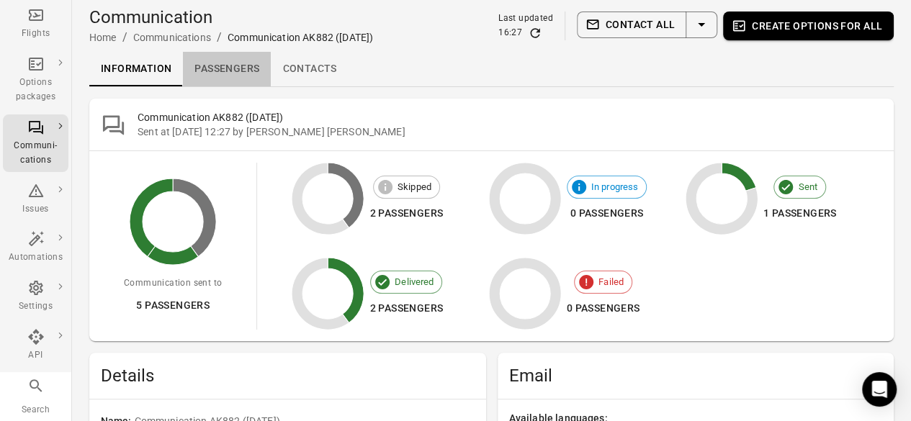
click at [217, 76] on link "Passengers" at bounding box center [227, 69] width 88 height 35
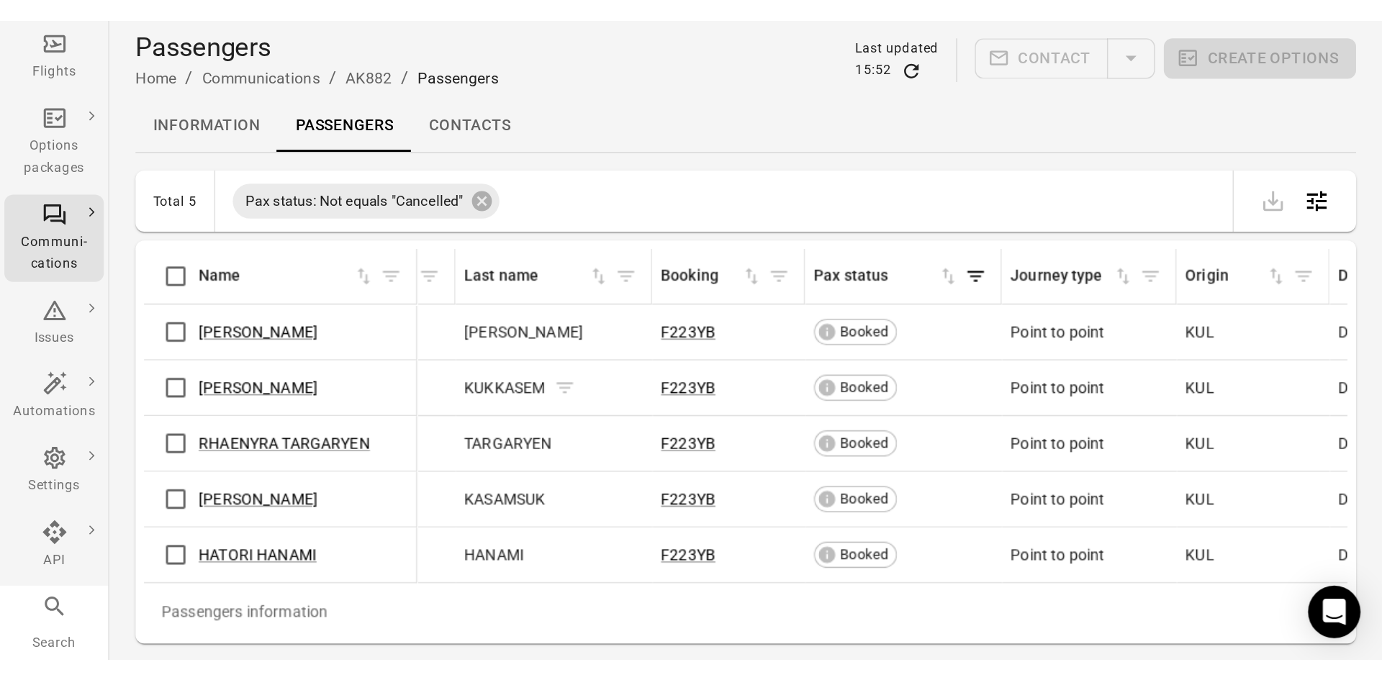
scroll to position [0, 102]
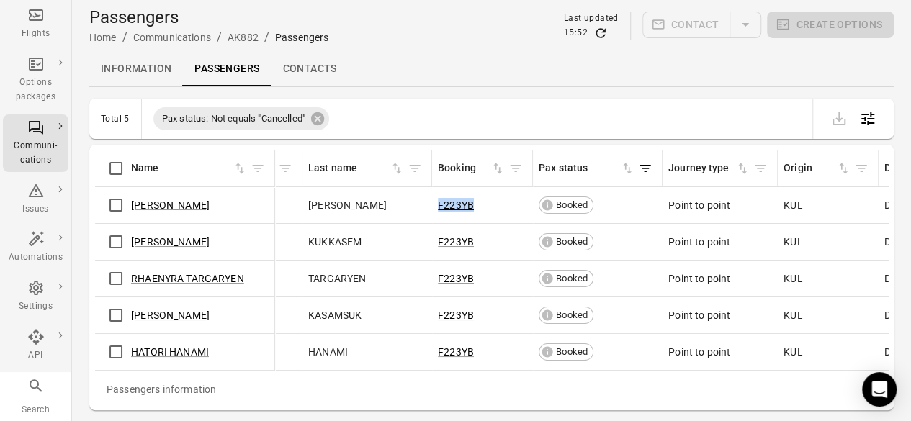
drag, startPoint x: 475, startPoint y: 208, endPoint x: 436, endPoint y: 208, distance: 39.6
click at [436, 208] on td "F223YB" at bounding box center [482, 205] width 101 height 37
copy link "F223YB"
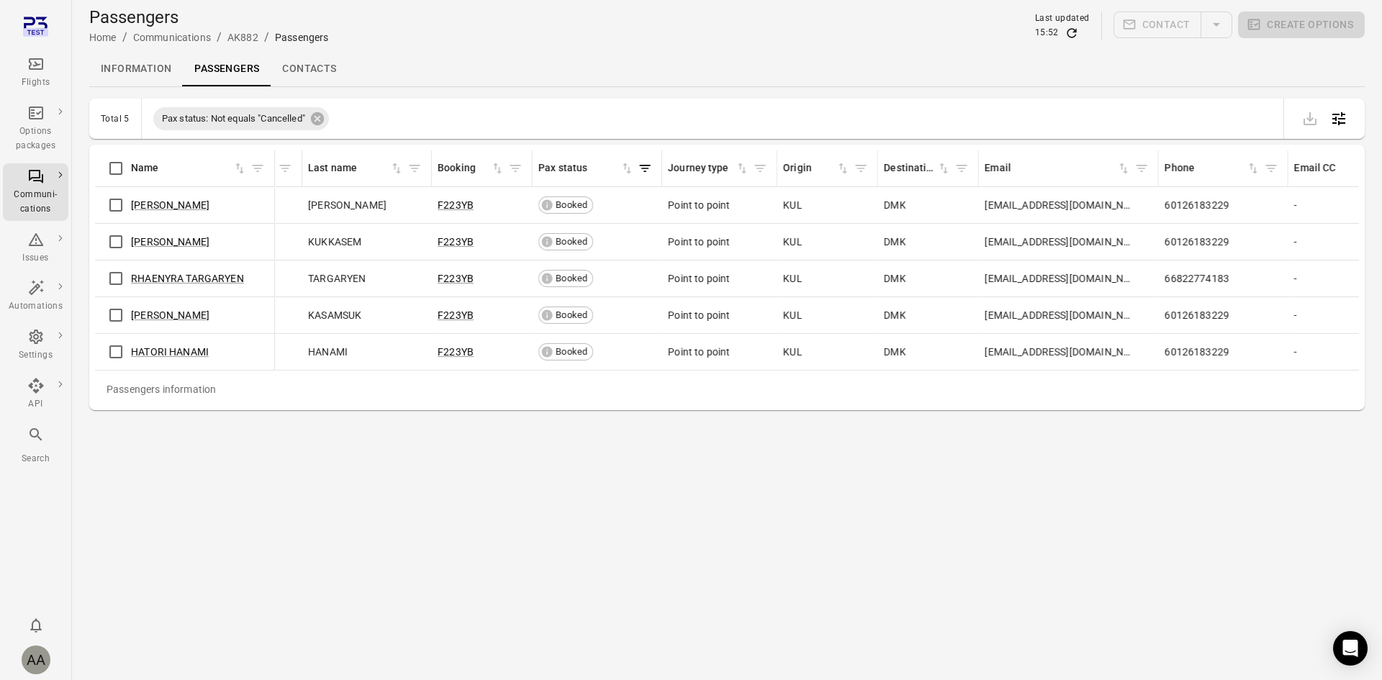
click at [585, 417] on main "Passengers Home / Communications / AK882 / Passengers Last updated 15:52 Contac…" at bounding box center [727, 340] width 1310 height 680
drag, startPoint x: 22, startPoint y: 23, endPoint x: 78, endPoint y: 22, distance: 56.9
click at [22, 23] on link "Main navigation" at bounding box center [36, 27] width 66 height 37
